Goal: Communication & Community: Share content

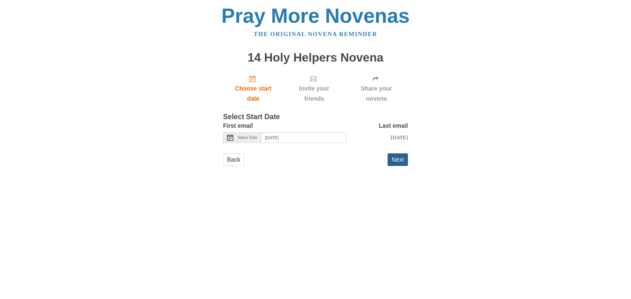
click at [403, 162] on button "Next" at bounding box center [397, 159] width 20 height 13
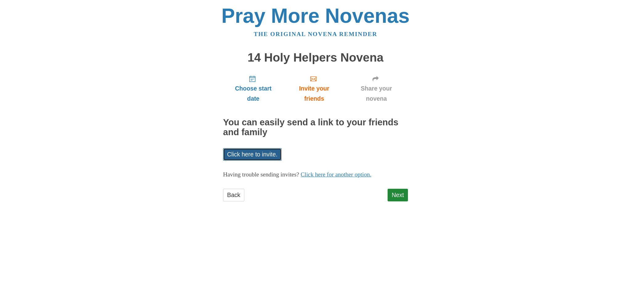
click at [252, 158] on link "Click here to invite." at bounding box center [252, 154] width 58 height 13
click at [300, 130] on h2 "You can easily send a link to your friends and family" at bounding box center [315, 128] width 185 height 20
click at [346, 173] on link "Click here for another option." at bounding box center [335, 174] width 71 height 6
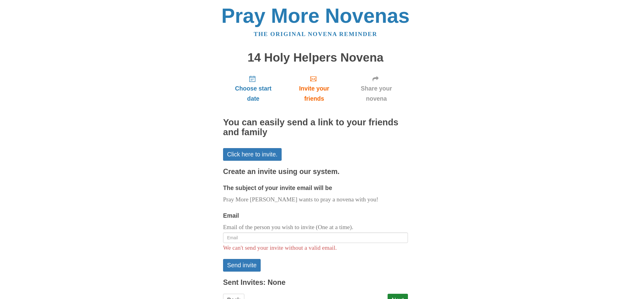
scroll to position [25, 0]
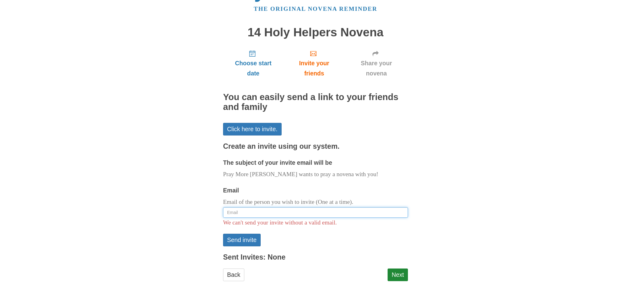
click at [287, 212] on input "Email" at bounding box center [315, 212] width 185 height 10
click at [292, 189] on div "Email Email of the person you wish to invite (One at a time). We can't send you…" at bounding box center [315, 206] width 185 height 42
click at [373, 122] on div "Choose start date Invite your friends Share your novena You can easily send a l…" at bounding box center [315, 166] width 185 height 242
click at [405, 273] on link "Next" at bounding box center [397, 274] width 20 height 13
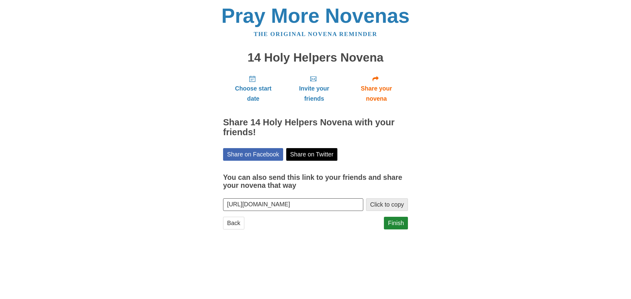
scroll to position [0, 55]
drag, startPoint x: 333, startPoint y: 206, endPoint x: 365, endPoint y: 221, distance: 34.9
click at [365, 221] on div "Choose start date Invite your friends Share your novena Share 14 Holy Helpers N…" at bounding box center [315, 152] width 185 height 165
click at [365, 221] on div "Back Finish" at bounding box center [315, 226] width 185 height 18
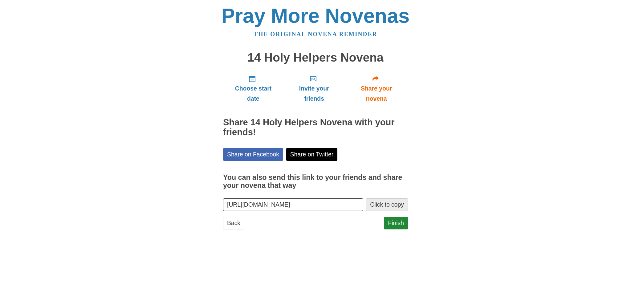
click at [373, 207] on button "Click to copy" at bounding box center [387, 204] width 42 height 13
click at [324, 188] on h3 "You can also send this link to your friends and share your novena that way" at bounding box center [315, 182] width 185 height 16
click at [324, 198] on input "https://www.praymorenovenas.com/14-holy-helpers-novena/1254667" at bounding box center [293, 204] width 140 height 13
click at [393, 208] on button "Click to copy" at bounding box center [387, 204] width 42 height 13
click at [338, 206] on input "https://www.praymorenovenas.com/14-holy-helpers-novena/1254667" at bounding box center [293, 204] width 140 height 13
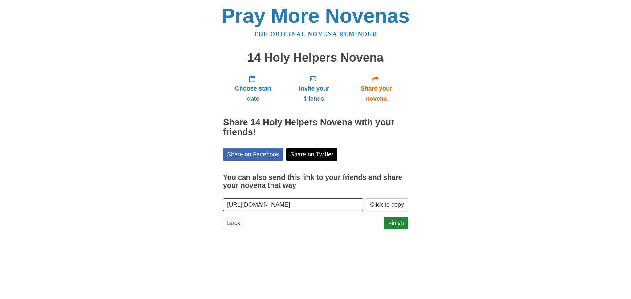
click at [338, 206] on input "https://www.praymorenovenas.com/14-holy-helpers-novena/1254667" at bounding box center [293, 204] width 140 height 13
click at [514, 70] on body "Pray More Novenas The original novena reminder 14 Holy Helpers Novena Choose st…" at bounding box center [315, 123] width 631 height 247
click at [165, 114] on div "Pray More Novenas The original novena reminder 14 Holy Helpers Novena Choose st…" at bounding box center [315, 123] width 360 height 247
click at [240, 227] on link "Back" at bounding box center [233, 223] width 21 height 13
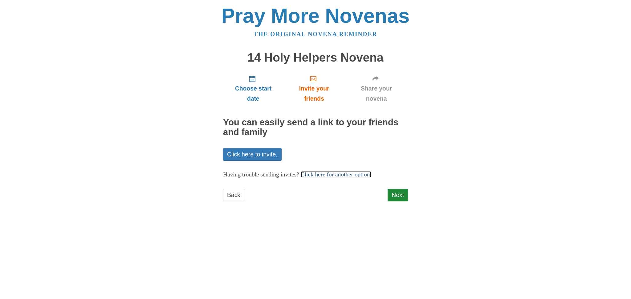
click at [334, 177] on link "Click here for another option." at bounding box center [335, 174] width 71 height 6
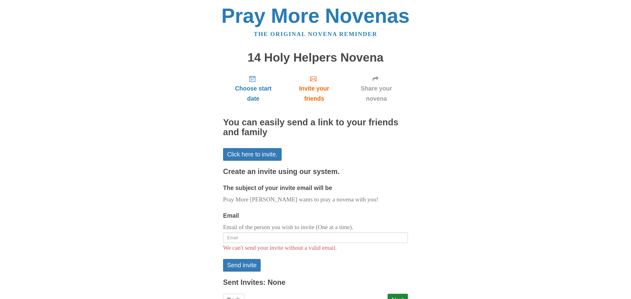
scroll to position [25, 0]
